Goal: Find specific fact: Find specific fact

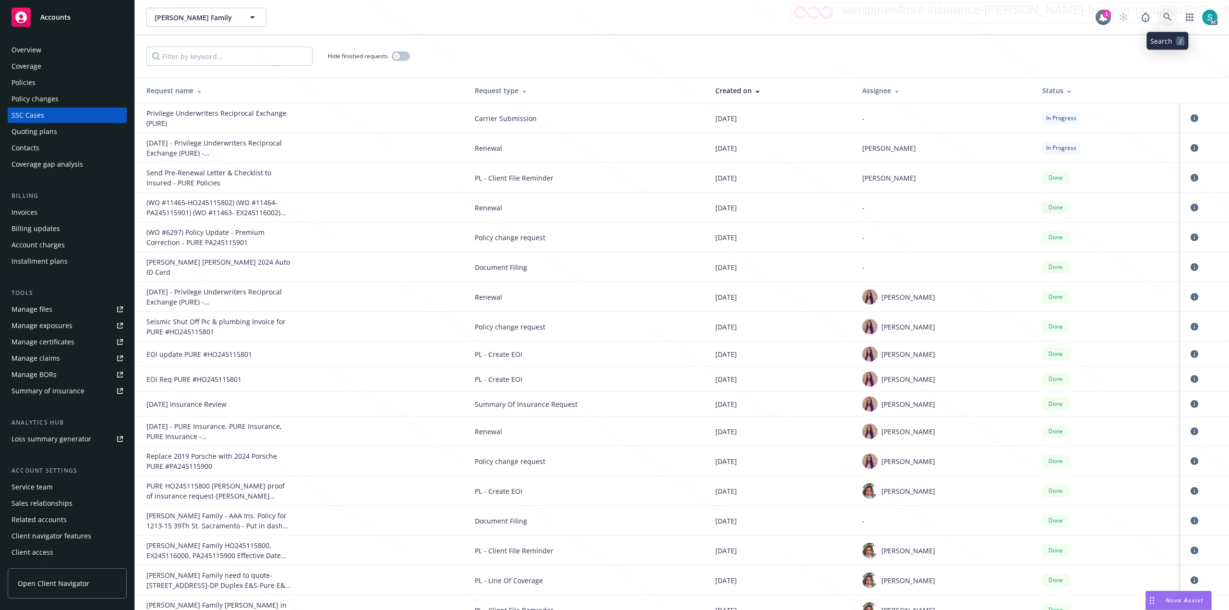
click at [1168, 18] on icon at bounding box center [1168, 17] width 8 height 8
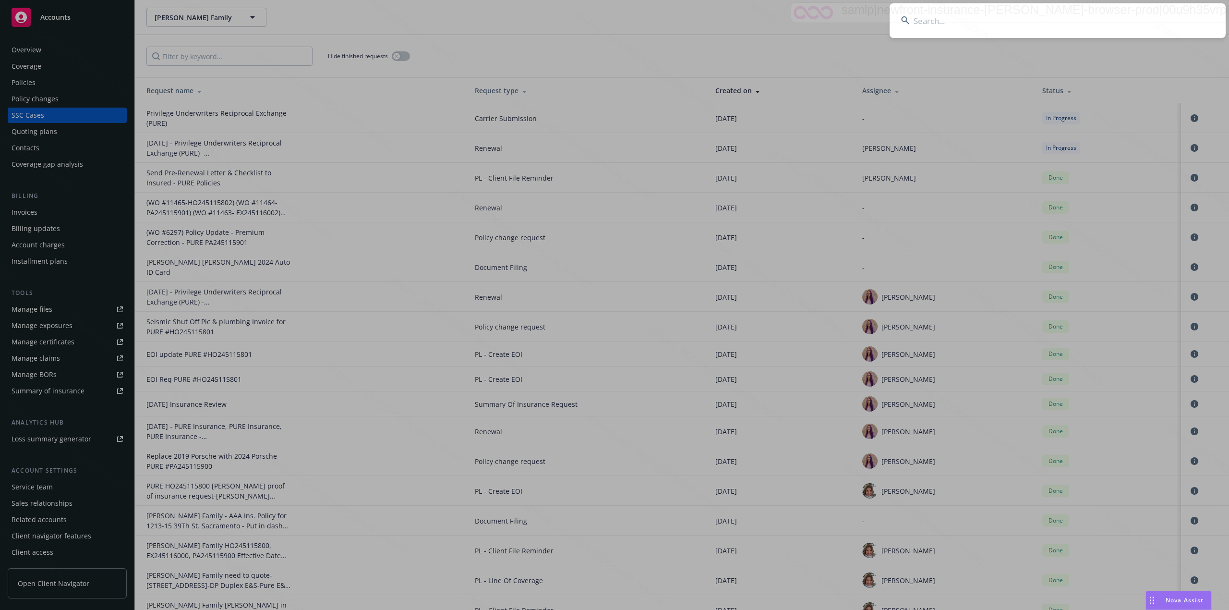
click at [1048, 19] on input at bounding box center [1058, 20] width 336 height 35
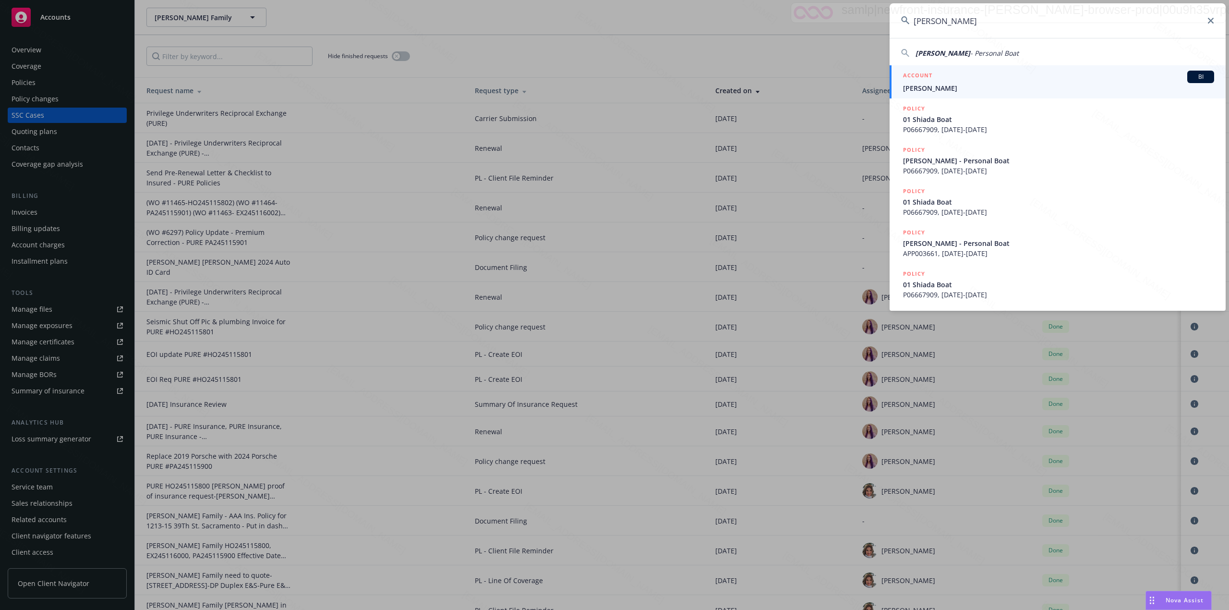
type input "[PERSON_NAME]"
click at [996, 83] on span "[PERSON_NAME]" at bounding box center [1058, 88] width 311 height 10
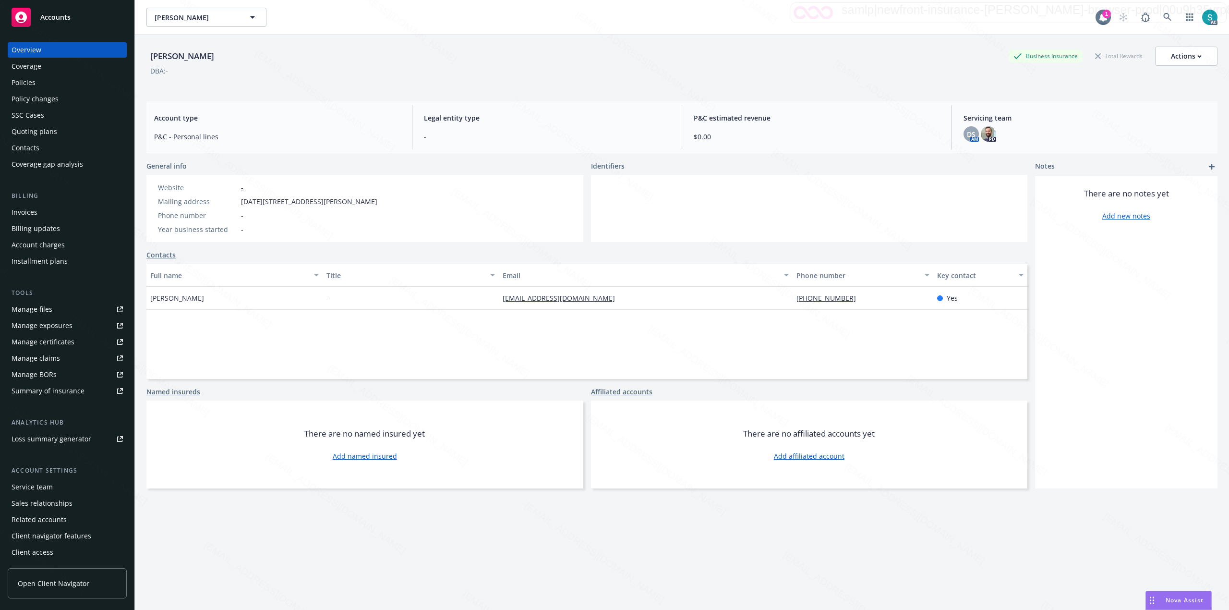
click at [33, 83] on div "Policies" at bounding box center [24, 82] width 24 height 15
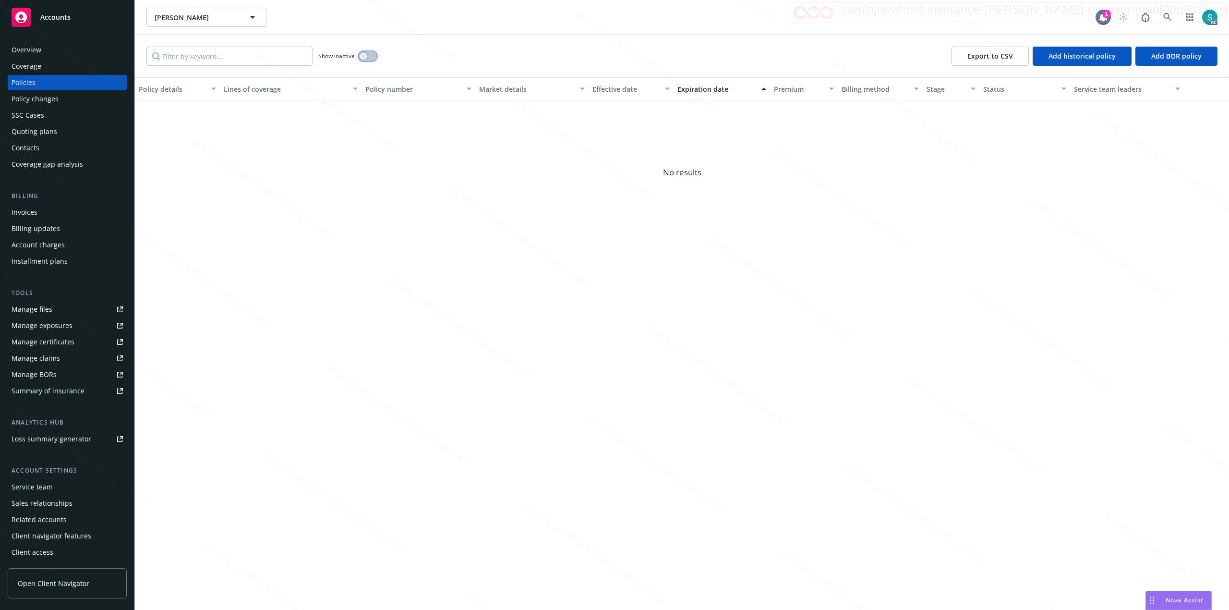
click at [368, 57] on button "button" at bounding box center [368, 56] width 18 height 10
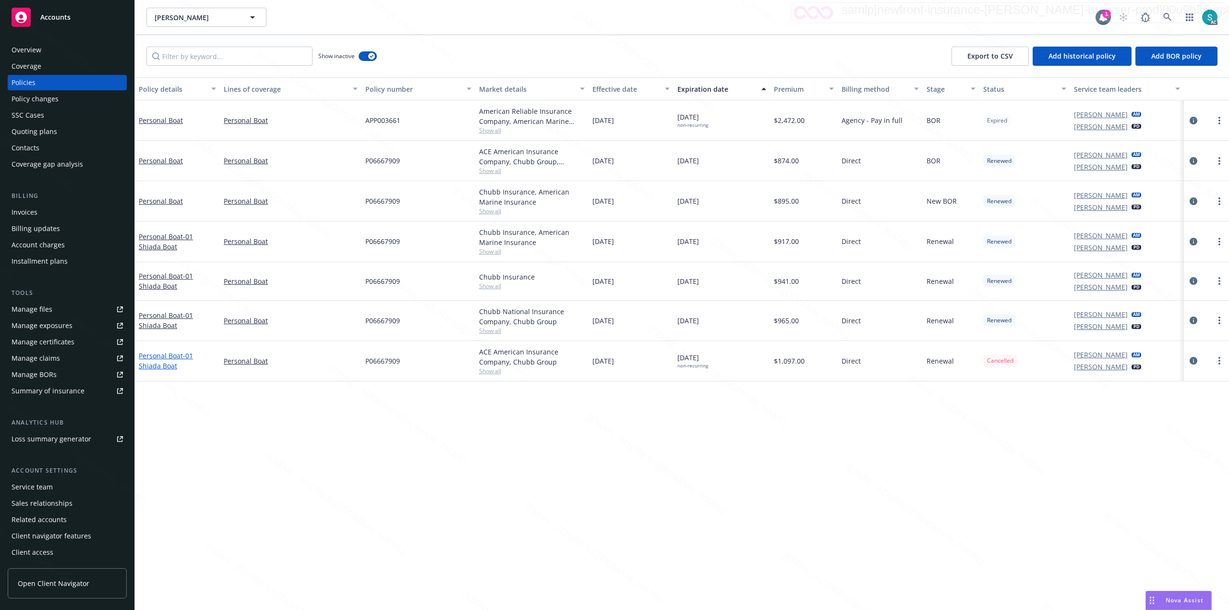
click at [159, 362] on span "- 01 Shiada Boat" at bounding box center [166, 360] width 54 height 19
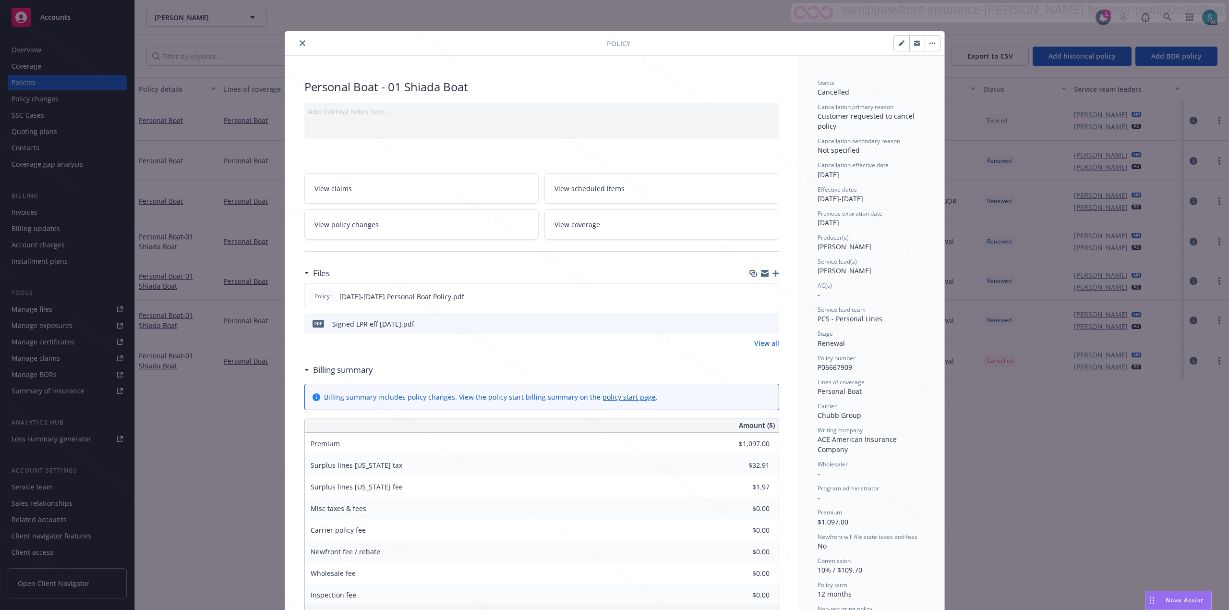
click at [300, 41] on icon "close" at bounding box center [303, 43] width 6 height 6
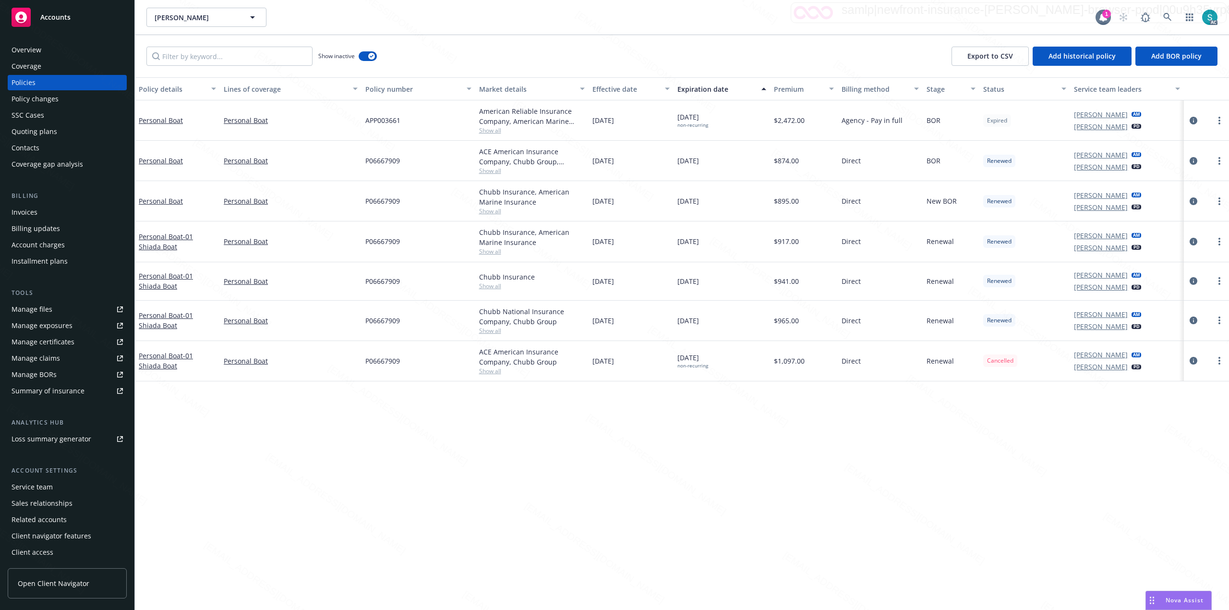
click at [59, 51] on div "Overview" at bounding box center [67, 49] width 111 height 15
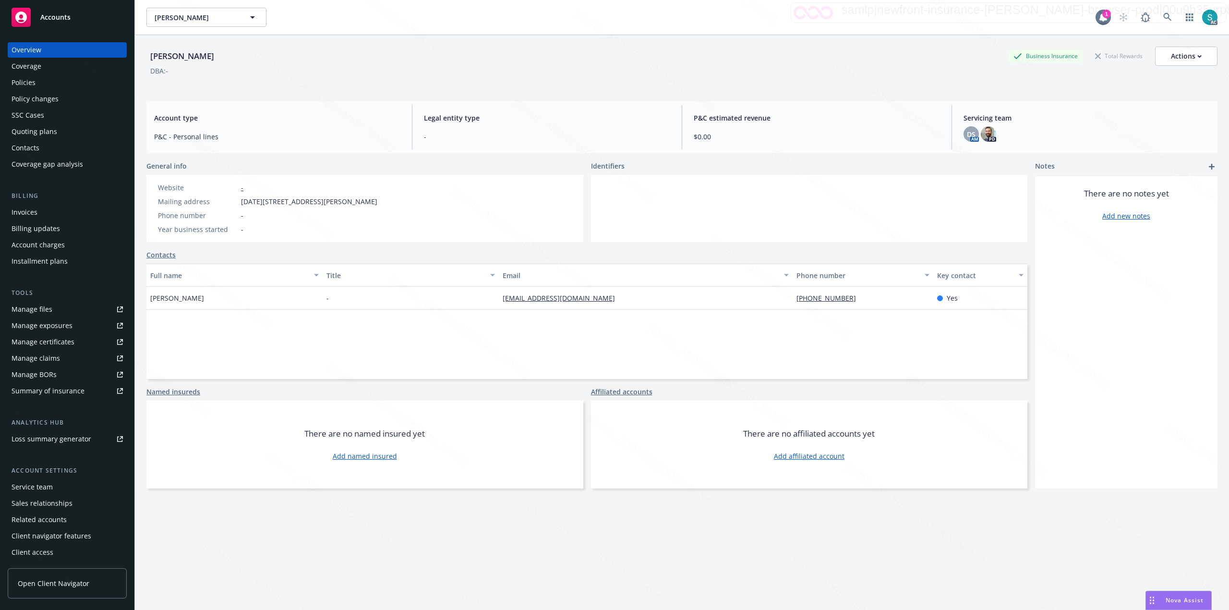
click at [202, 56] on div "[PERSON_NAME]" at bounding box center [182, 56] width 72 height 12
copy div "[PERSON_NAME]"
click at [36, 81] on div "Policies" at bounding box center [67, 82] width 111 height 15
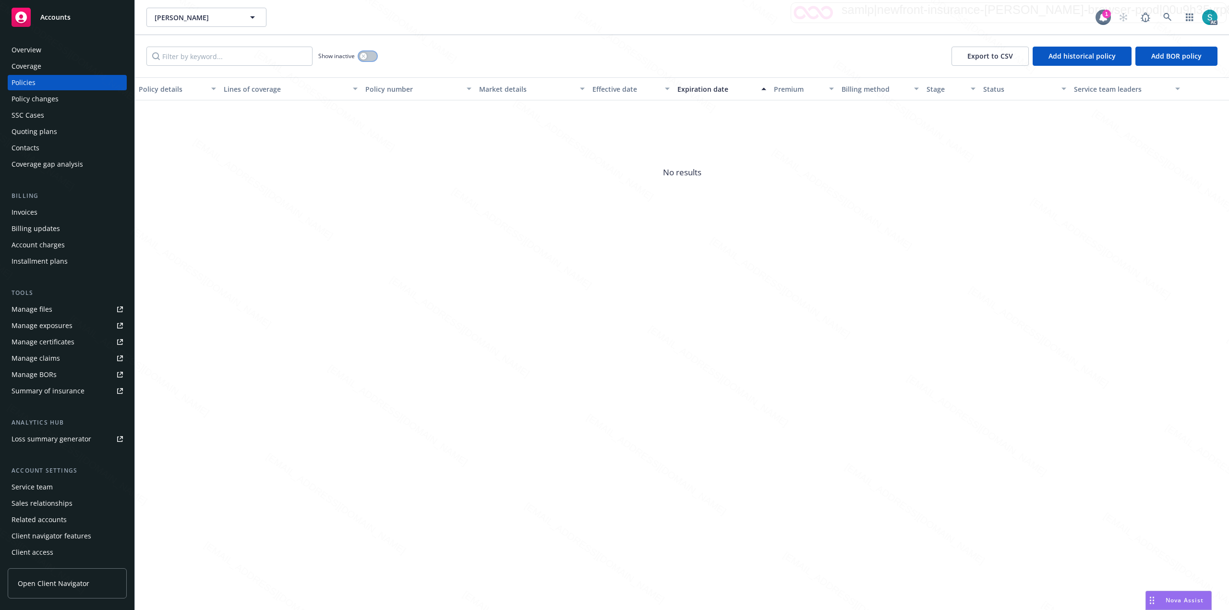
click at [366, 55] on div "button" at bounding box center [363, 56] width 7 height 7
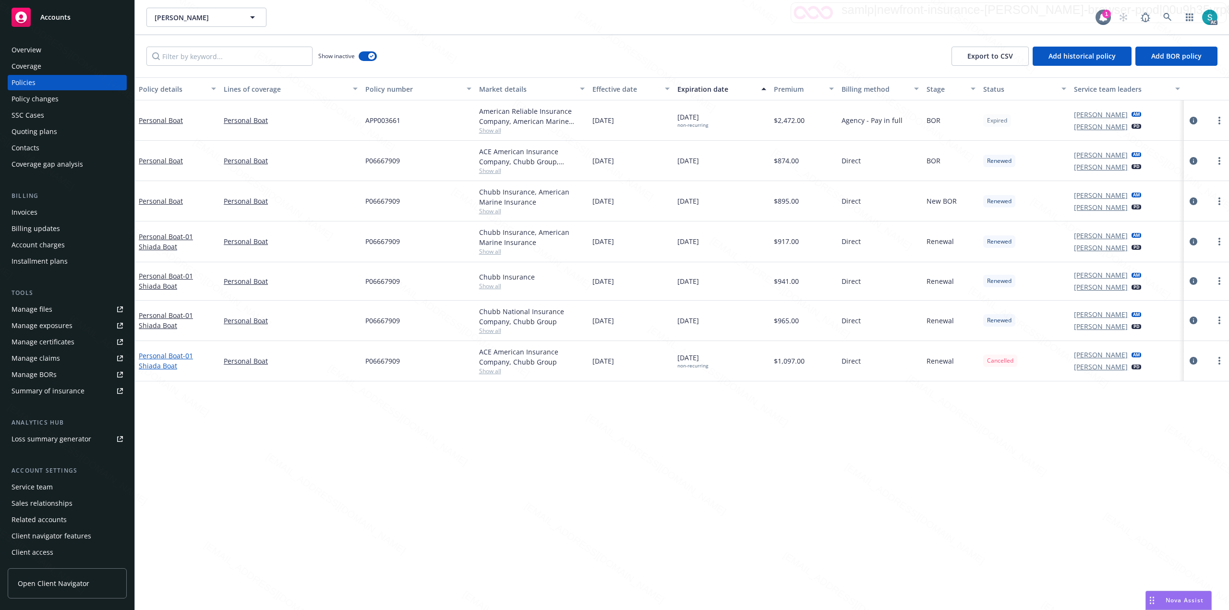
click at [166, 364] on span "- 01 Shiada Boat" at bounding box center [166, 360] width 54 height 19
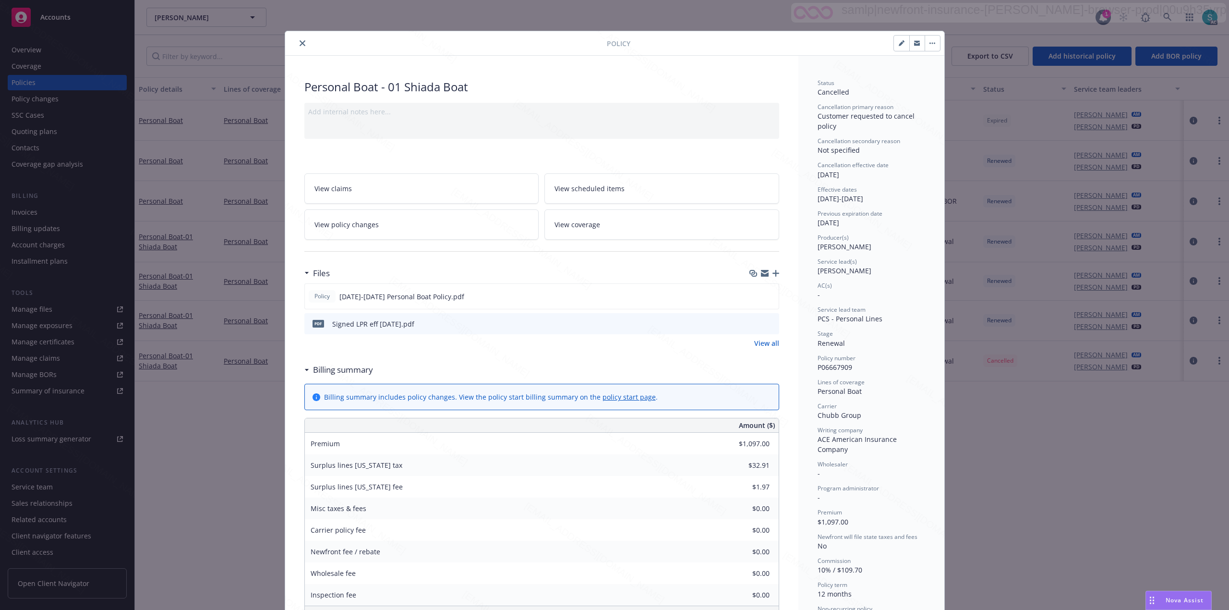
scroll to position [29, 0]
click at [302, 40] on button "close" at bounding box center [303, 43] width 12 height 12
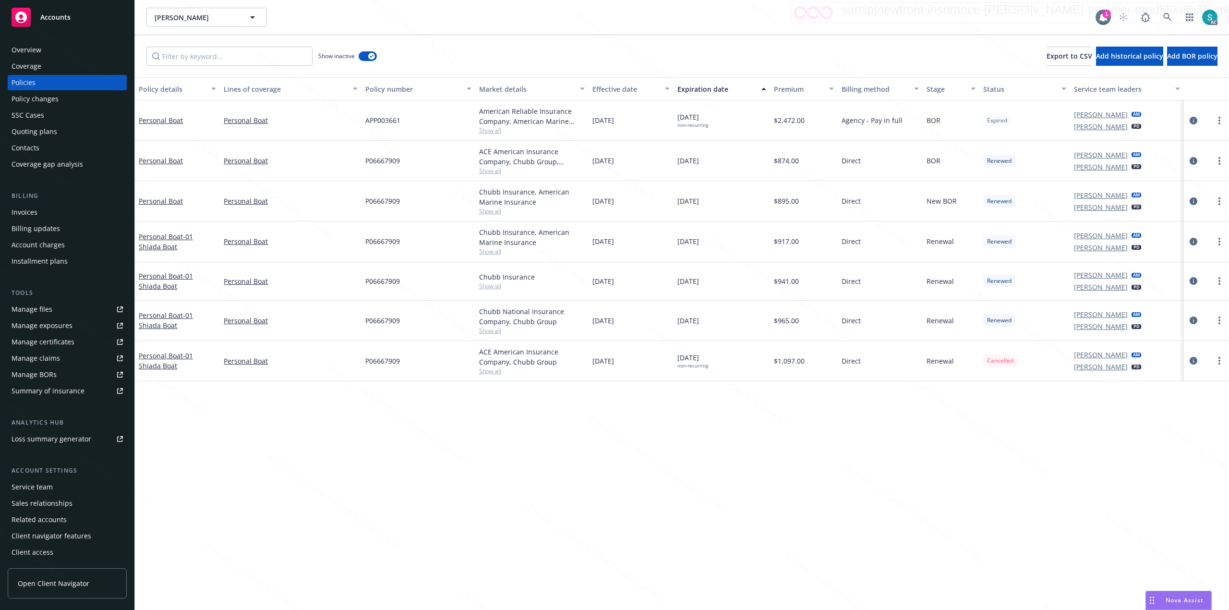
click at [47, 47] on div "Overview" at bounding box center [67, 49] width 111 height 15
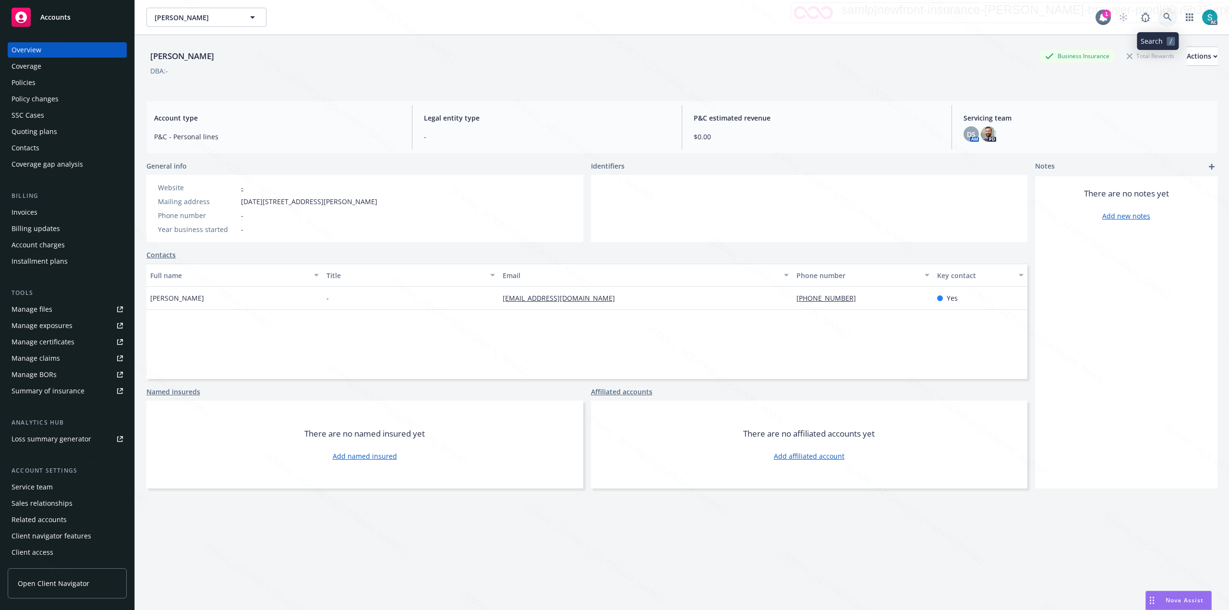
click at [1164, 15] on icon at bounding box center [1168, 17] width 9 height 9
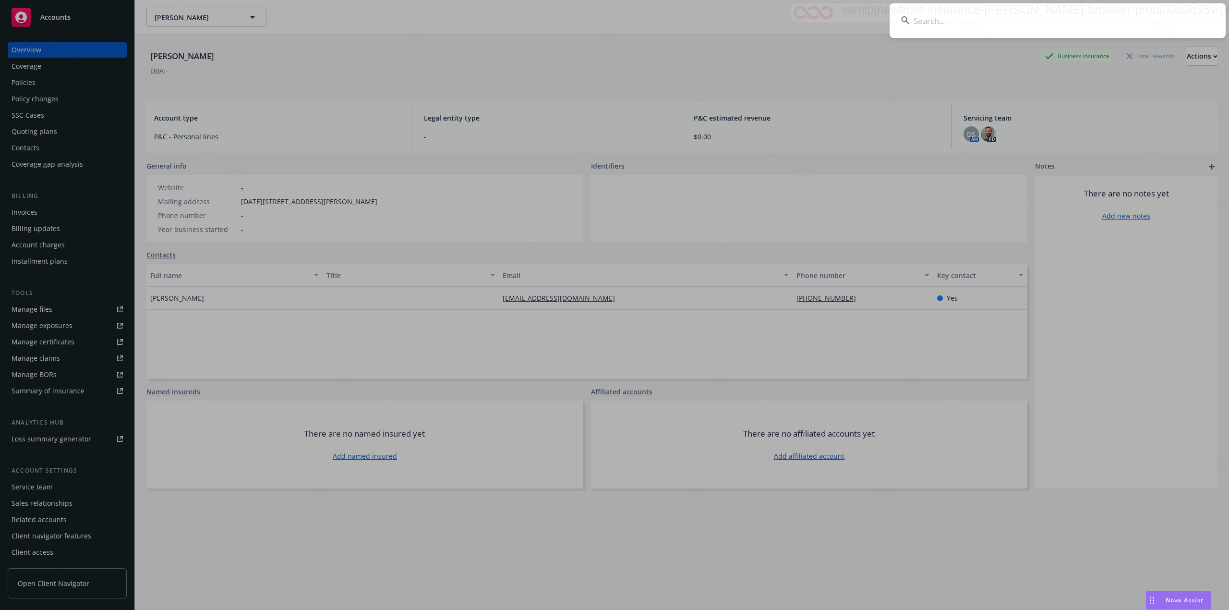
click at [1055, 19] on input at bounding box center [1058, 20] width 336 height 35
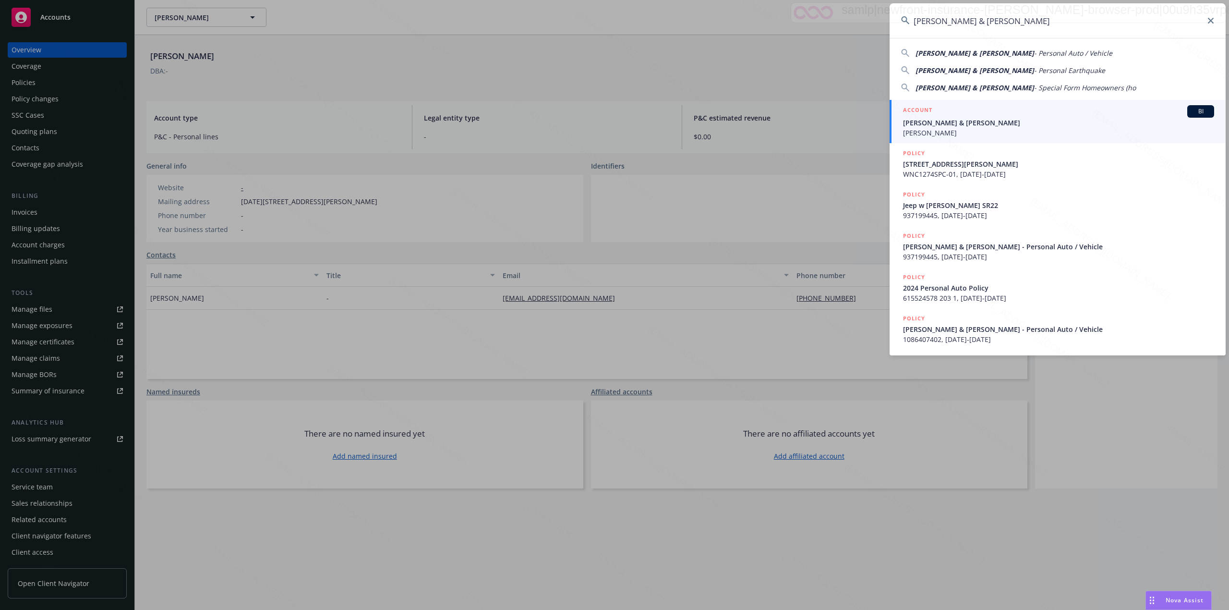
type input "Roberto & Karla Diaz"
click at [942, 127] on span "Roberto & Karla Diaz" at bounding box center [1058, 123] width 311 height 10
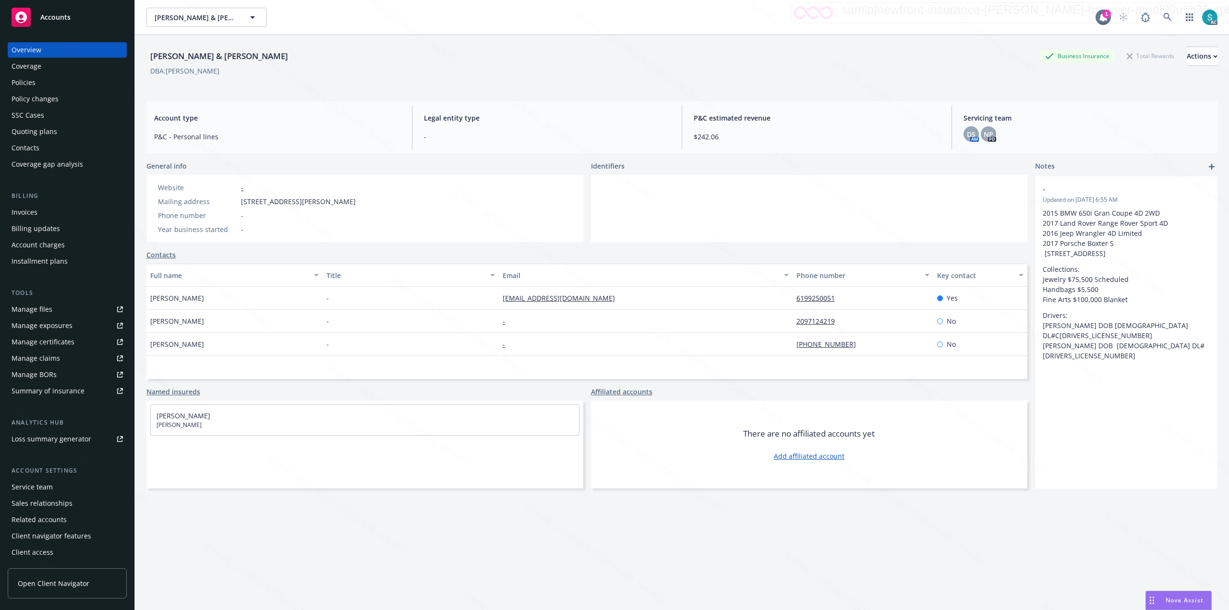
click at [81, 83] on div "Policies" at bounding box center [67, 82] width 111 height 15
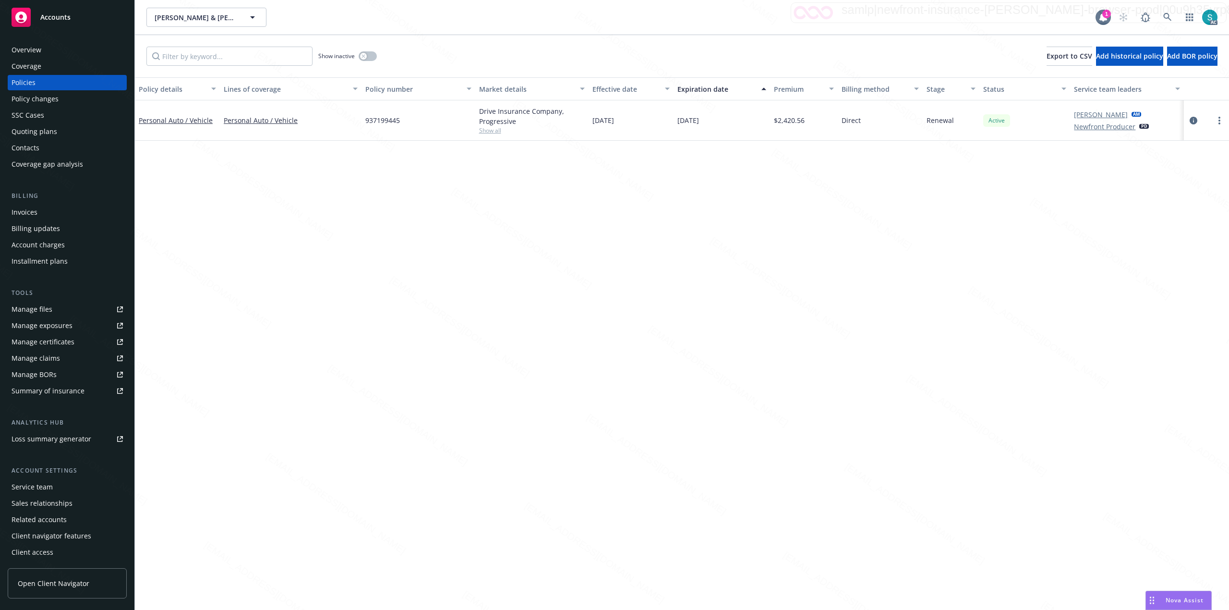
click at [374, 118] on span "937199445" at bounding box center [382, 120] width 35 height 10
copy span "937199445"
click at [54, 47] on div "Overview" at bounding box center [67, 49] width 111 height 15
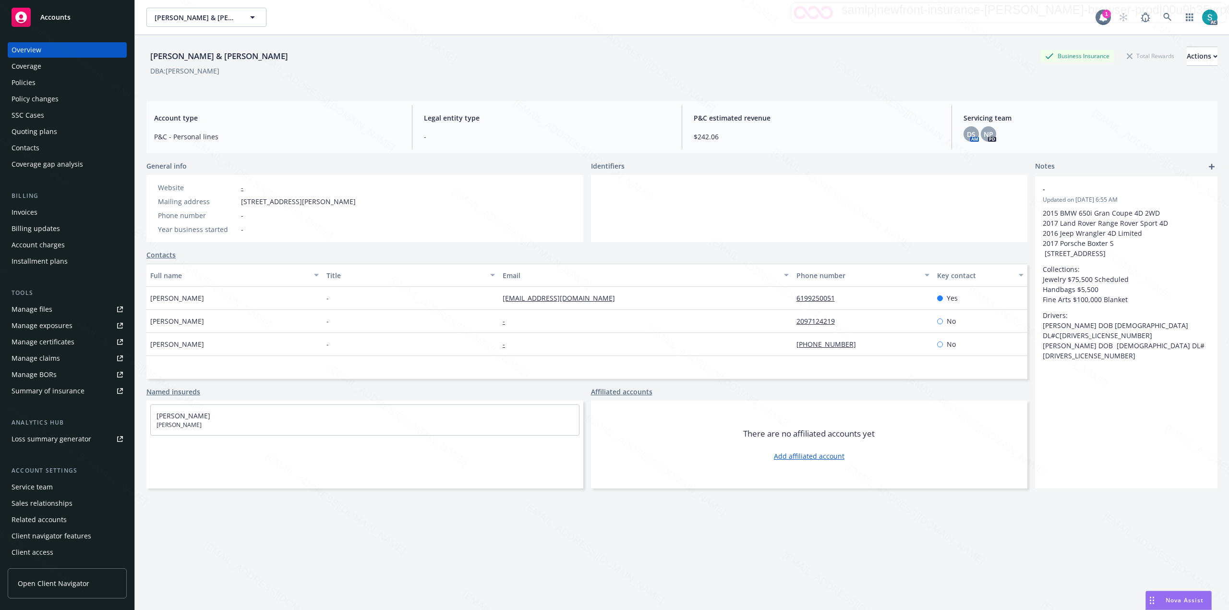
click at [218, 51] on div "Roberto & Karla Diaz" at bounding box center [219, 56] width 146 height 12
copy div "Roberto & Karla Diaz"
click at [1164, 18] on icon at bounding box center [1168, 17] width 8 height 8
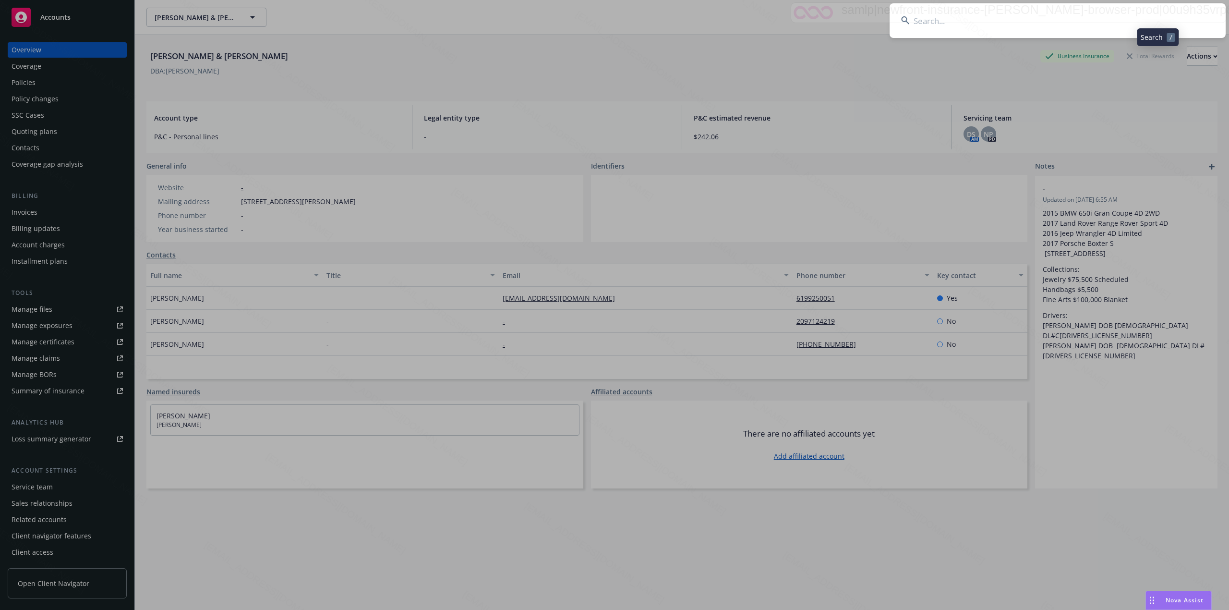
click at [1067, 15] on input at bounding box center [1058, 20] width 336 height 35
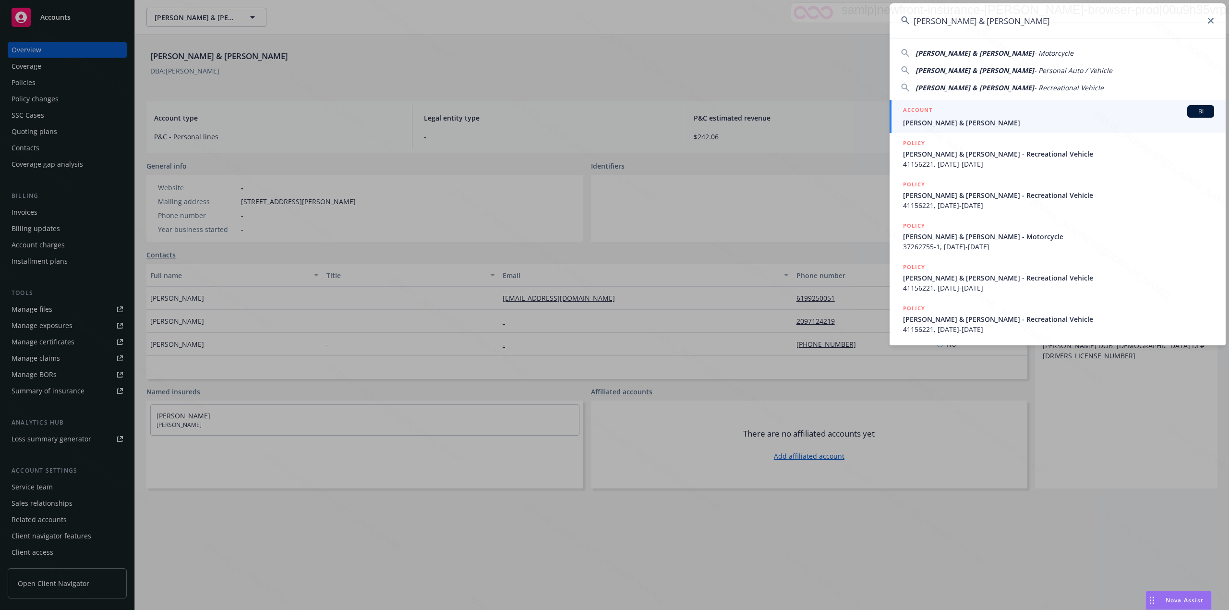
type input "Urias, Hector & Karen"
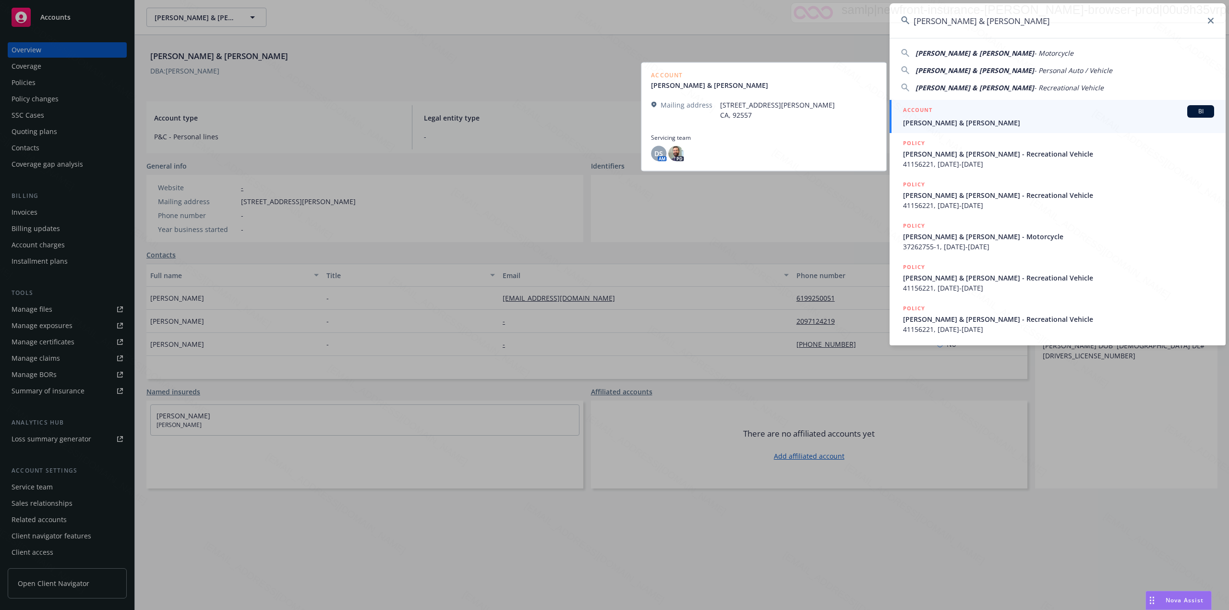
click at [991, 120] on span "Urias, Hector & Karen" at bounding box center [1058, 123] width 311 height 10
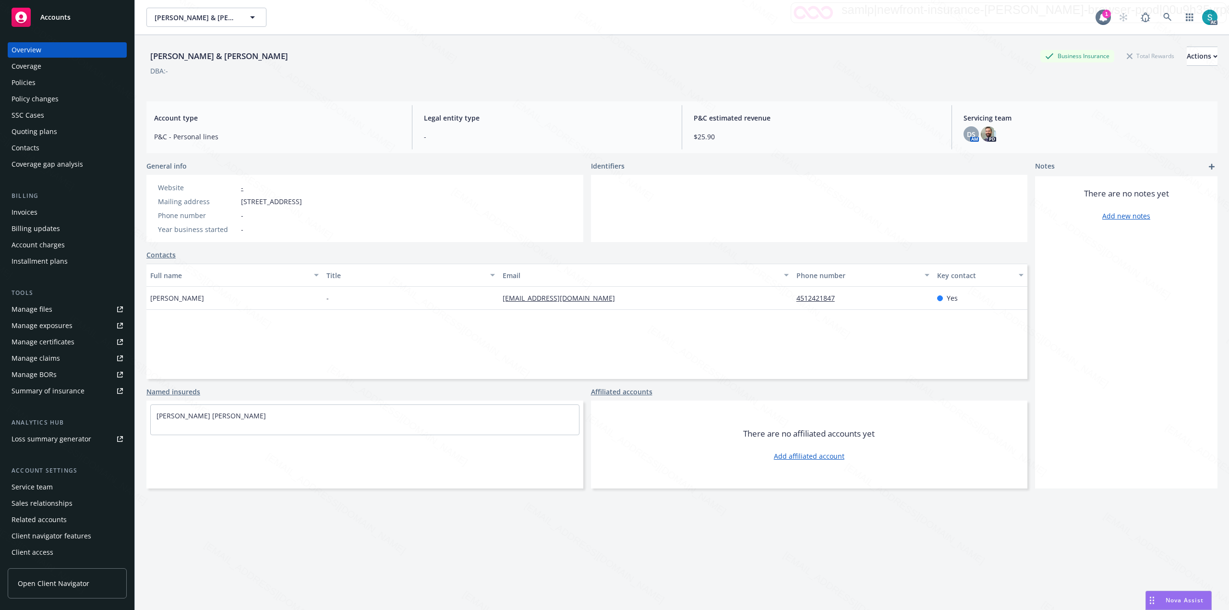
click at [32, 85] on div "Policies" at bounding box center [24, 82] width 24 height 15
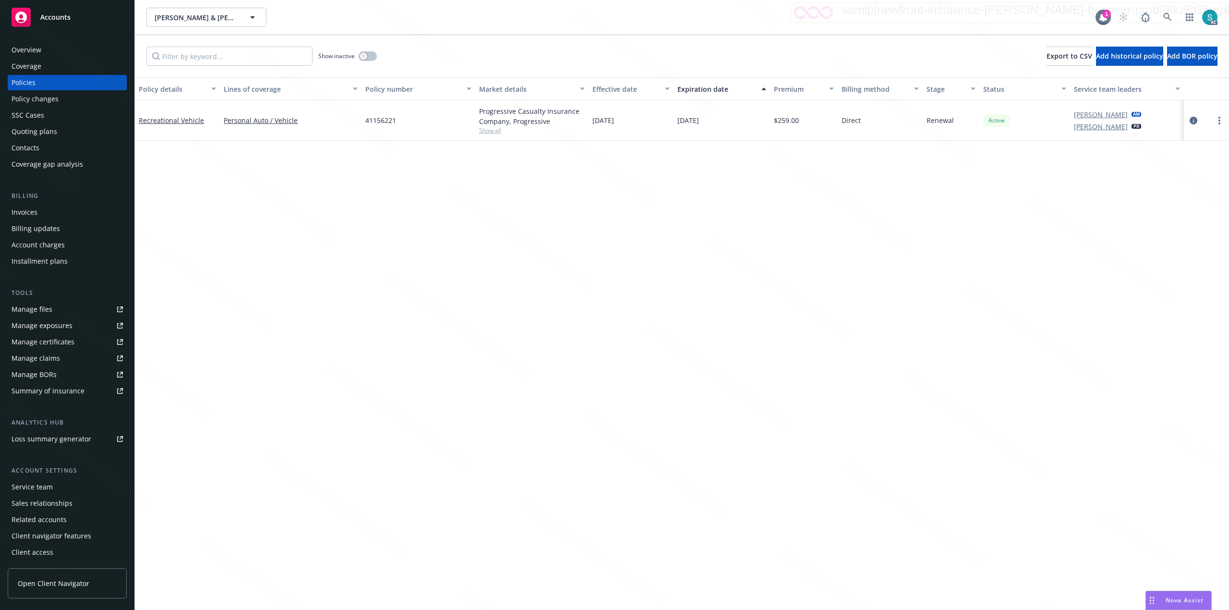
click at [377, 122] on span "41156221" at bounding box center [380, 120] width 31 height 10
click at [1167, 14] on icon at bounding box center [1168, 17] width 9 height 9
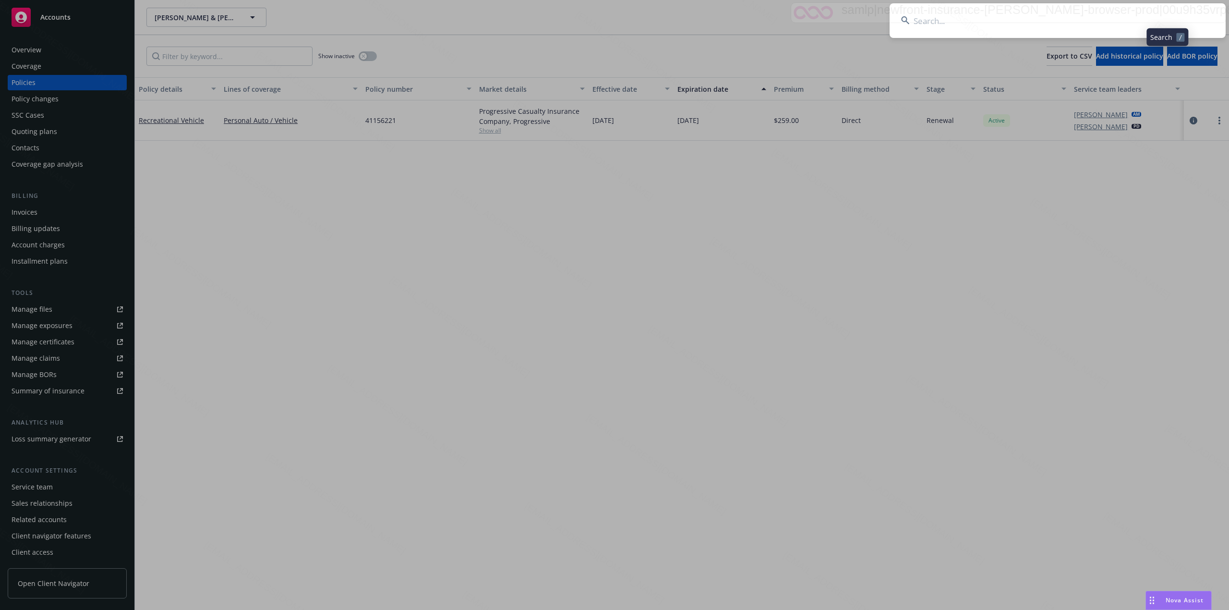
click at [942, 14] on input at bounding box center [1058, 20] width 336 height 35
type input "Madison Marks"
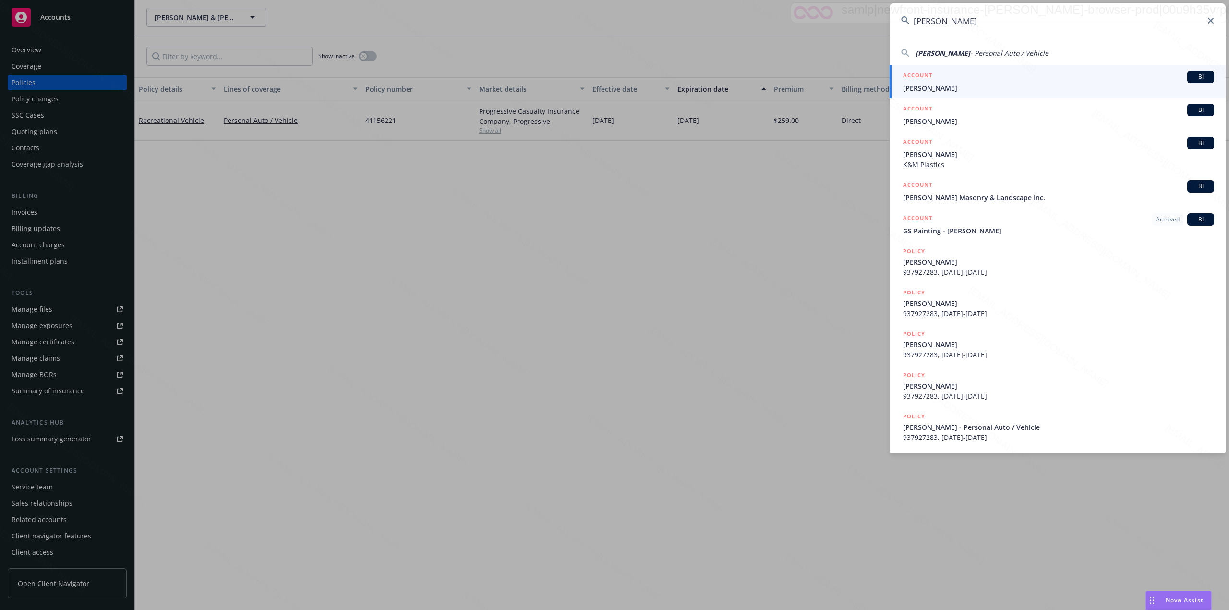
click at [942, 84] on span "Madison Marks" at bounding box center [1058, 88] width 311 height 10
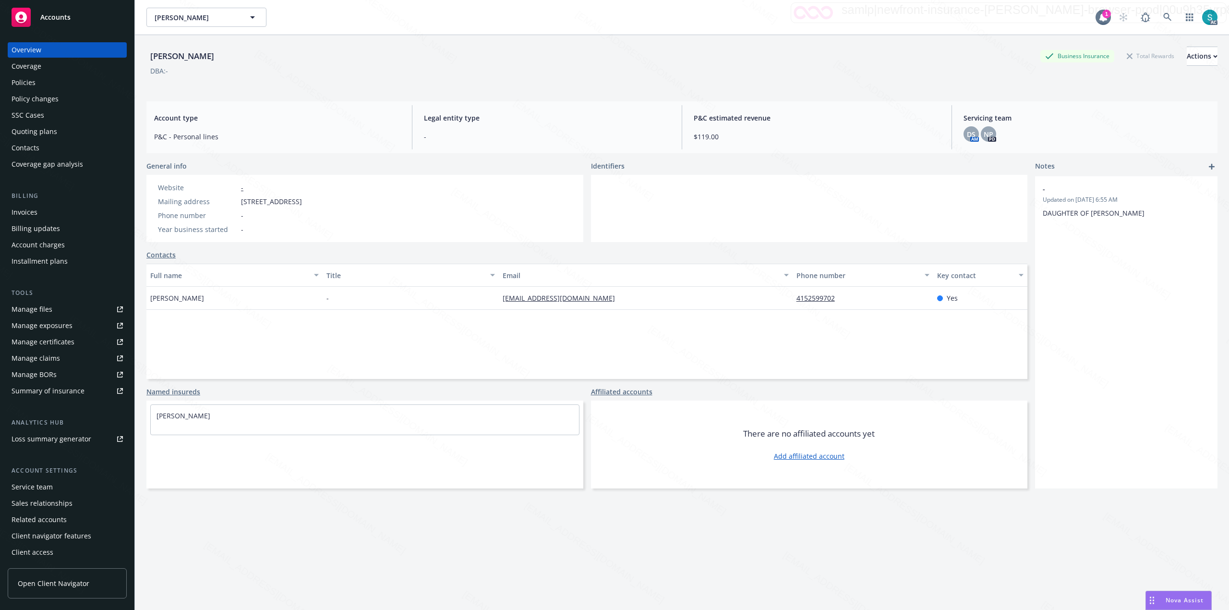
click at [302, 196] on span "1166 Felspar St, San Diego, CA, 92109" at bounding box center [271, 201] width 61 height 10
copy span "92109"
click at [1164, 14] on icon at bounding box center [1168, 17] width 9 height 9
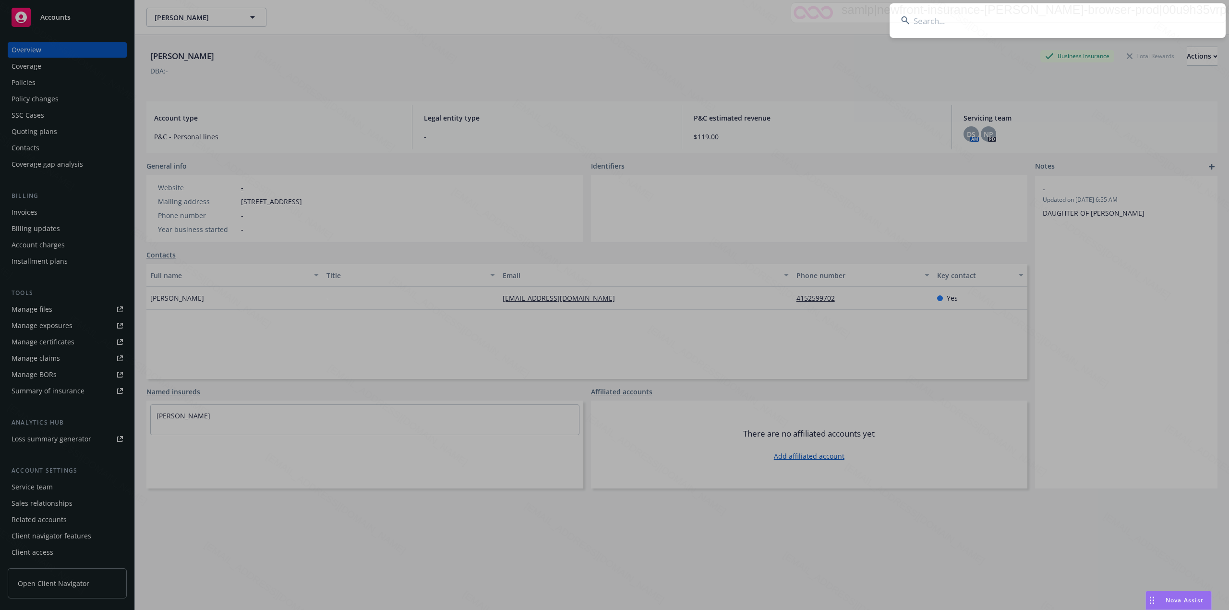
click at [1044, 21] on input at bounding box center [1058, 20] width 336 height 35
type input "Margo Zinelis"
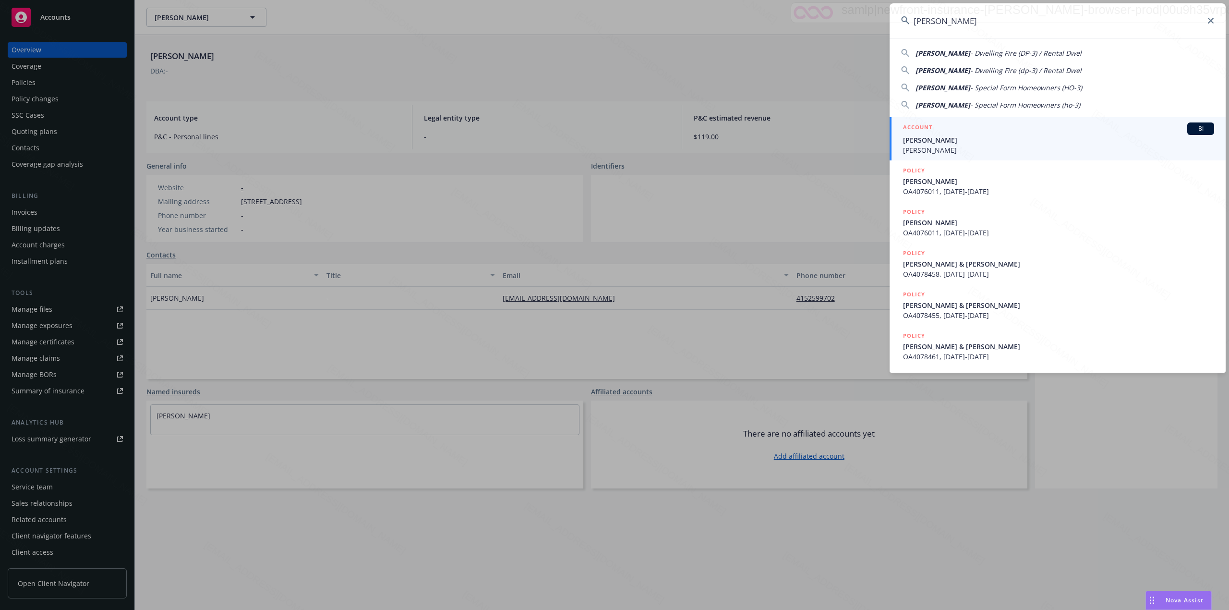
click at [1012, 138] on span "Margo Zinelis" at bounding box center [1058, 140] width 311 height 10
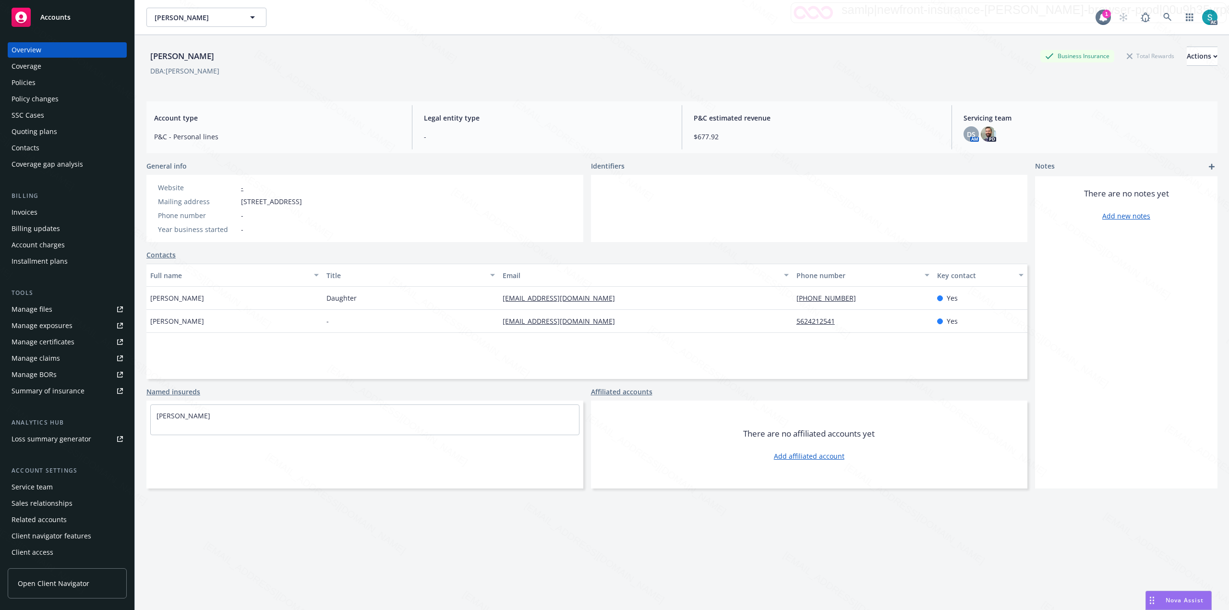
click at [37, 78] on div "Policies" at bounding box center [67, 82] width 111 height 15
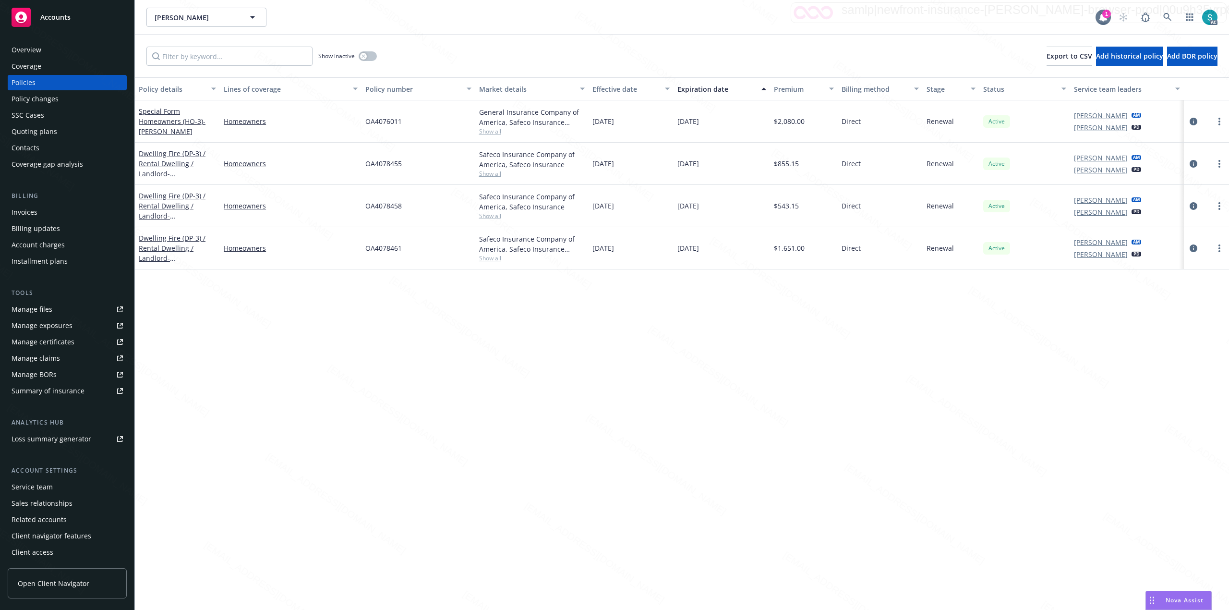
click at [385, 117] on span "OA4076011" at bounding box center [383, 121] width 36 height 10
copy span "OA4076011"
